Goal: Obtain resource: Download file/media

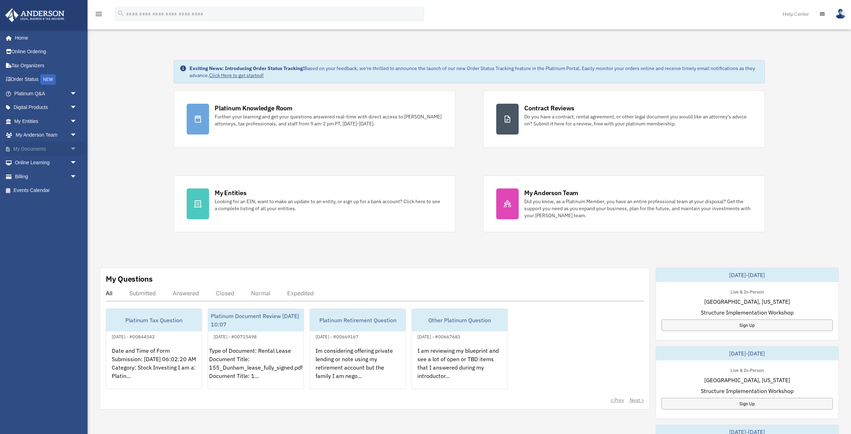
click at [74, 148] on span "arrow_drop_down" at bounding box center [77, 149] width 14 height 14
click at [23, 162] on span at bounding box center [23, 162] width 5 height 5
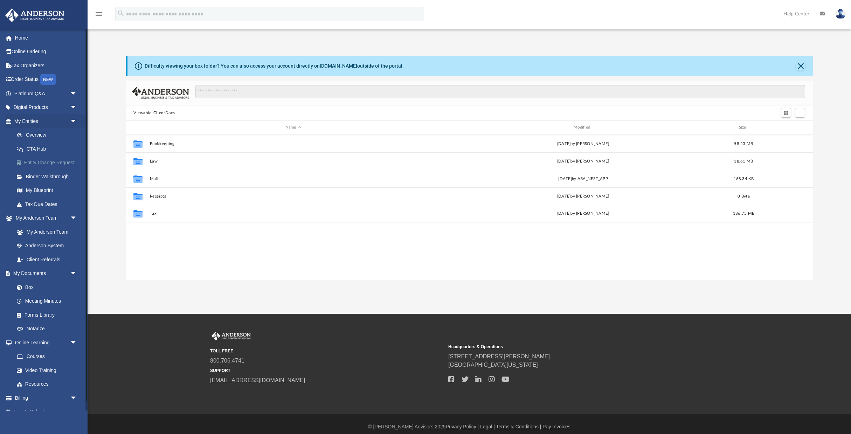
scroll to position [159, 687]
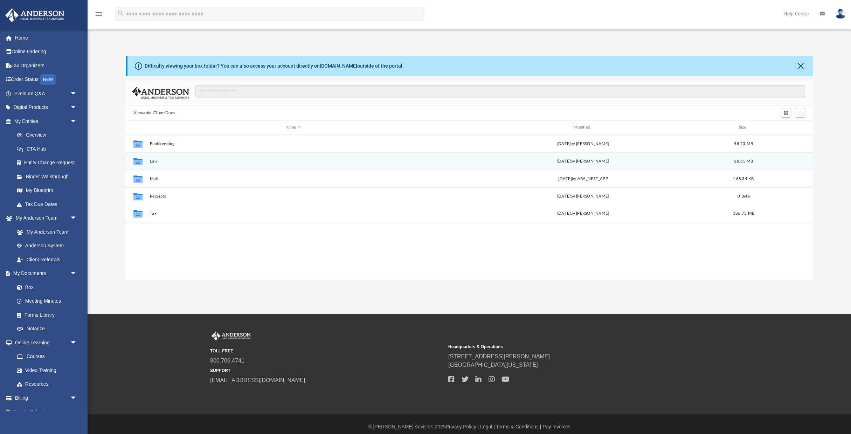
click at [152, 162] on button "Law" at bounding box center [293, 161] width 287 height 5
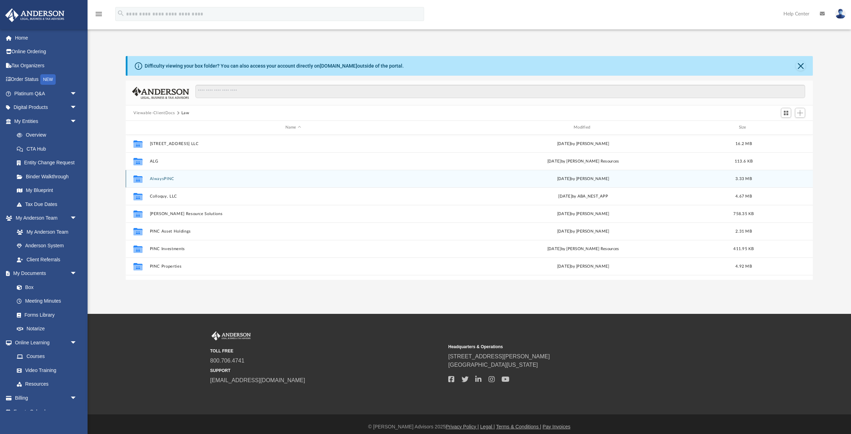
click at [162, 179] on button "AlwaysPINC" at bounding box center [293, 178] width 287 height 5
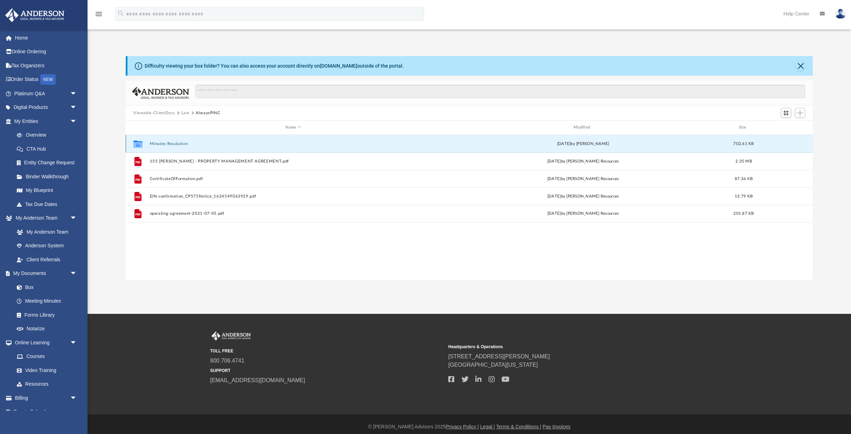
click at [157, 142] on button "Minutes-Resolution" at bounding box center [293, 143] width 287 height 5
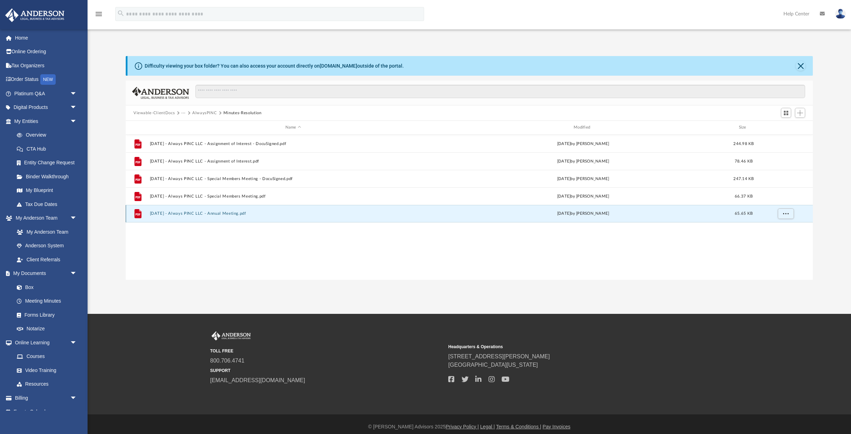
click at [233, 213] on button "2025.07.17 - Always PINC LLC - Annual Meeting.pdf" at bounding box center [293, 213] width 287 height 5
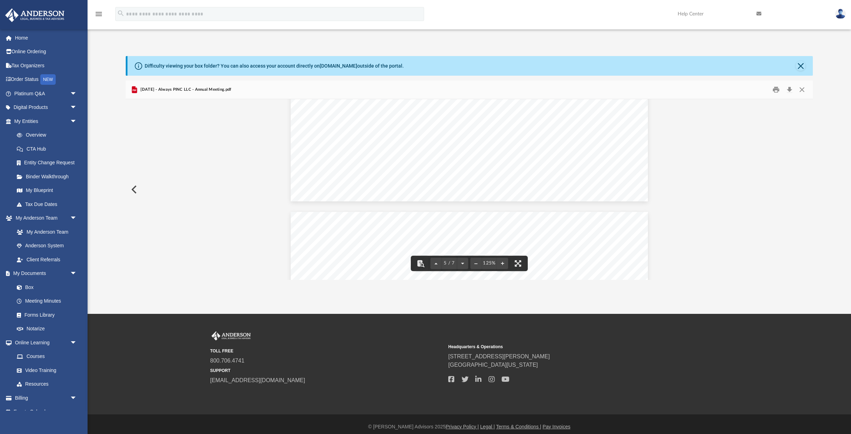
scroll to position [2256, 0]
click at [506, 37] on div "App pinc.holdings@gmail.com Sign Out pinc.holdings@gmail.com Home Online Orderi…" at bounding box center [425, 157] width 851 height 246
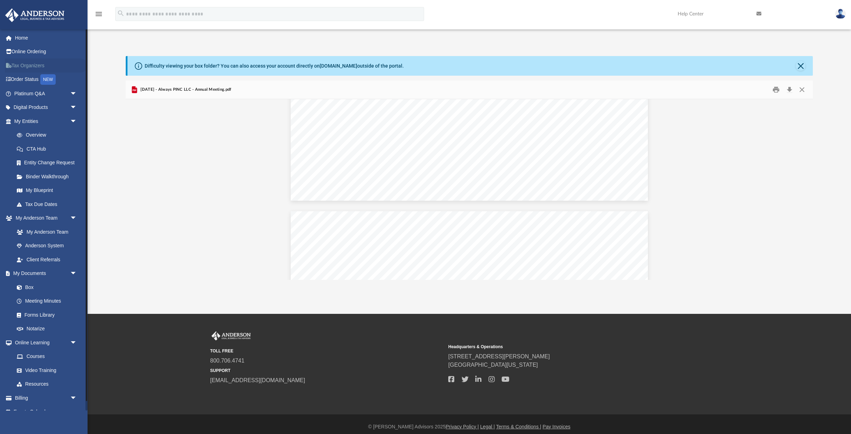
scroll to position [0, 0]
click at [73, 219] on span "arrow_drop_down" at bounding box center [77, 218] width 14 height 14
click at [47, 218] on link "My Anderson Team arrow_drop_up" at bounding box center [46, 218] width 83 height 14
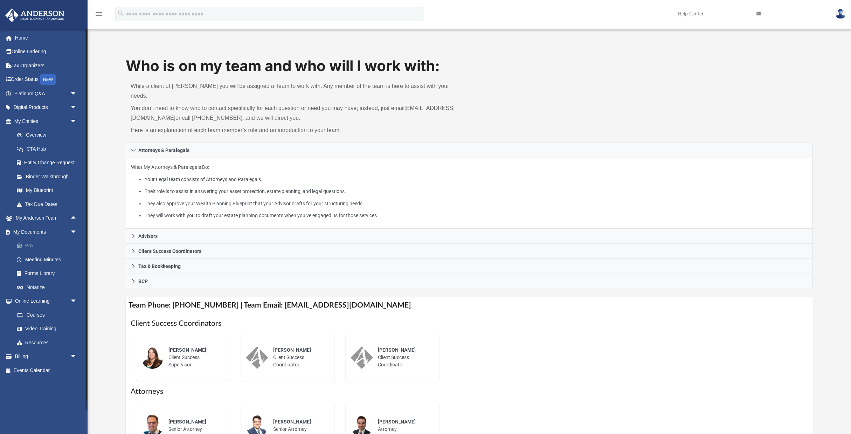
click at [48, 246] on link "Box" at bounding box center [49, 246] width 78 height 14
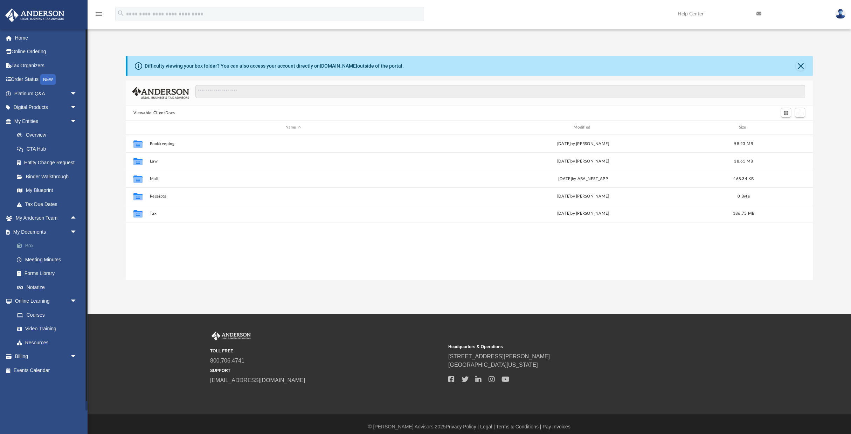
scroll to position [159, 687]
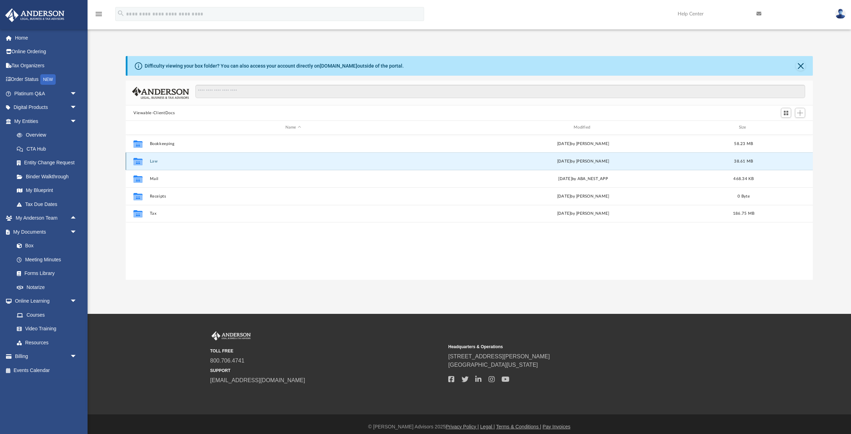
click at [156, 160] on button "Law" at bounding box center [293, 161] width 287 height 5
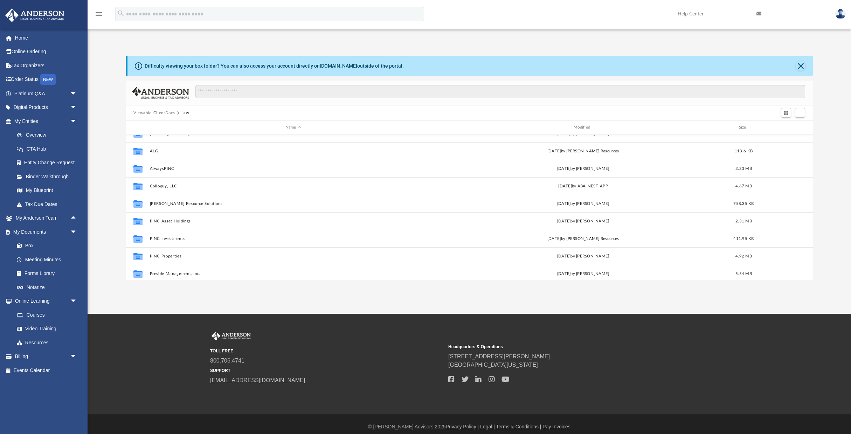
scroll to position [0, 0]
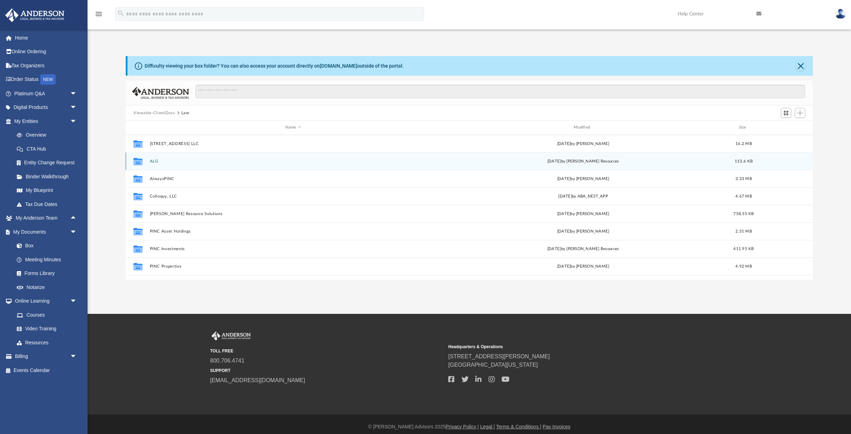
click at [153, 161] on button "ALG" at bounding box center [293, 161] width 287 height 5
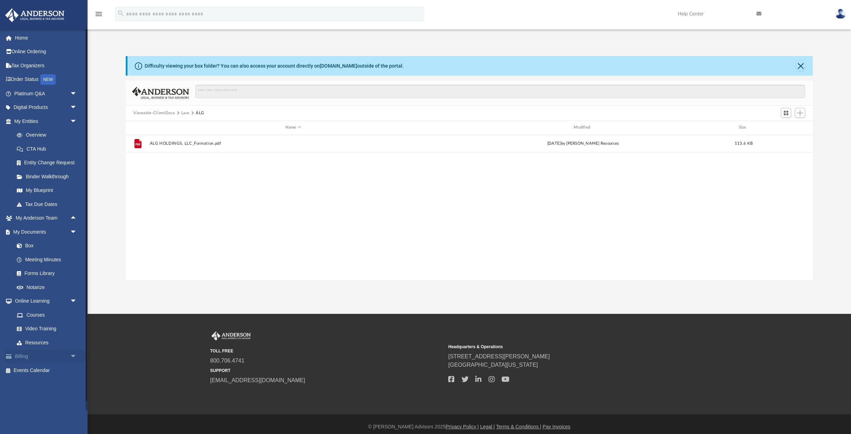
click at [72, 356] on span "arrow_drop_down" at bounding box center [77, 356] width 14 height 14
